Goal: Task Accomplishment & Management: Manage account settings

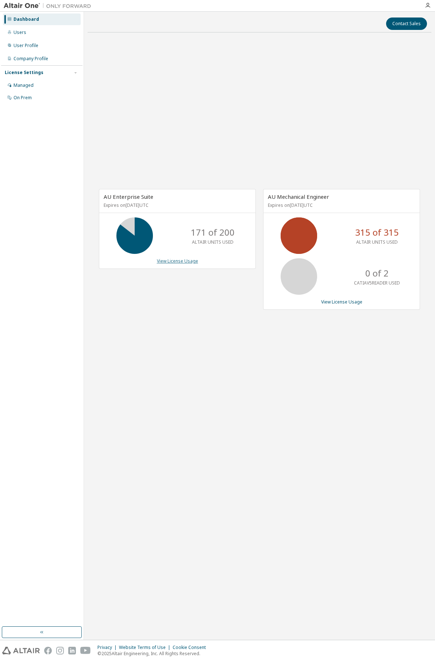
click at [184, 258] on link "View License Usage" at bounding box center [177, 261] width 41 height 6
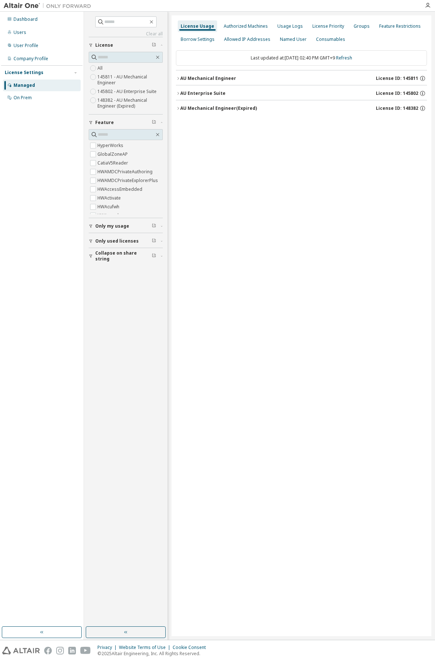
click at [178, 80] on icon "button" at bounding box center [178, 78] width 4 height 4
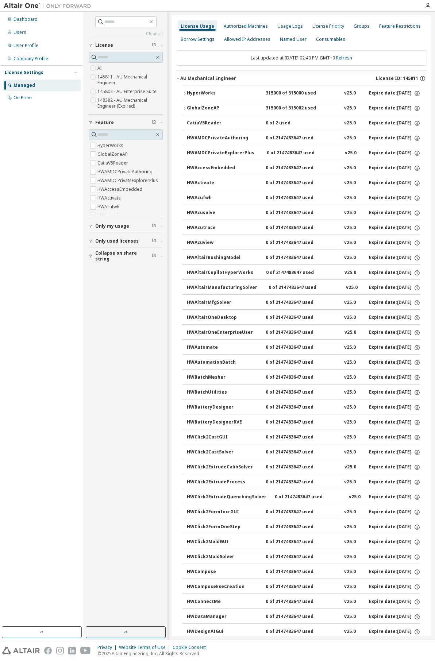
click at [177, 80] on icon "button" at bounding box center [178, 78] width 4 height 4
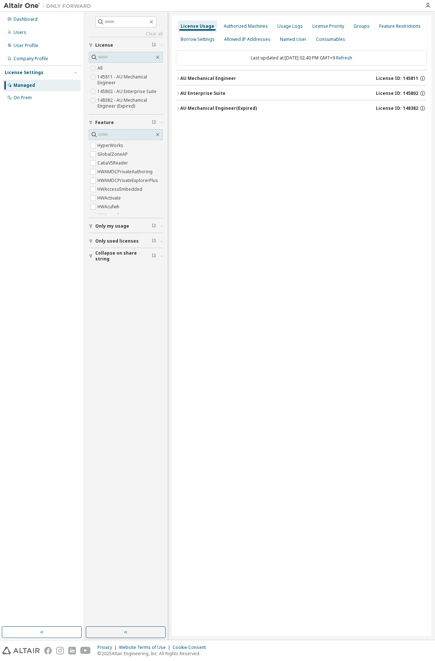
click at [179, 92] on icon "button" at bounding box center [178, 93] width 4 height 4
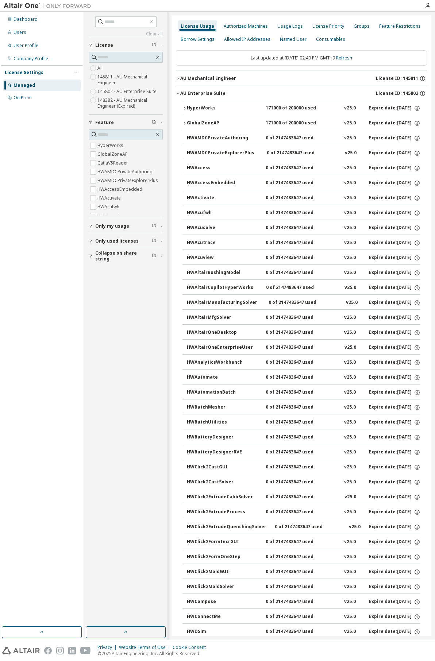
click at [183, 109] on icon "button" at bounding box center [184, 108] width 4 height 4
